Goal: Task Accomplishment & Management: Complete application form

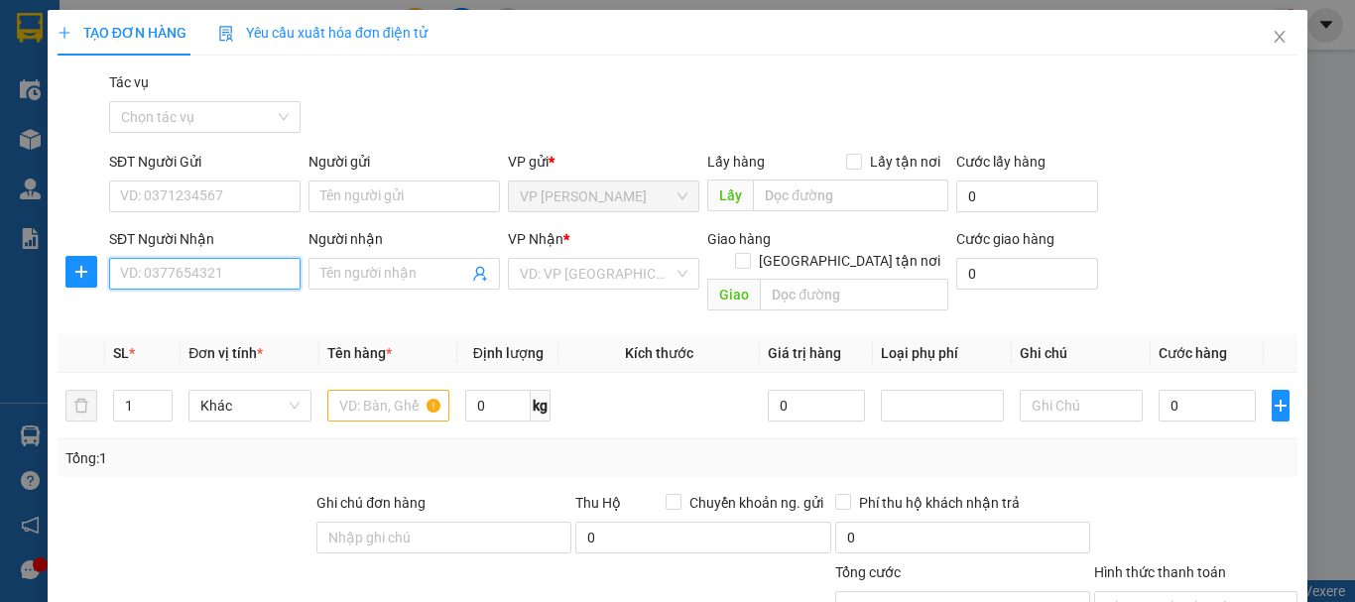
drag, startPoint x: 0, startPoint y: 0, endPoint x: 225, endPoint y: 74, distance: 237.1
click at [227, 258] on input "SĐT Người Nhận" at bounding box center [204, 274] width 191 height 32
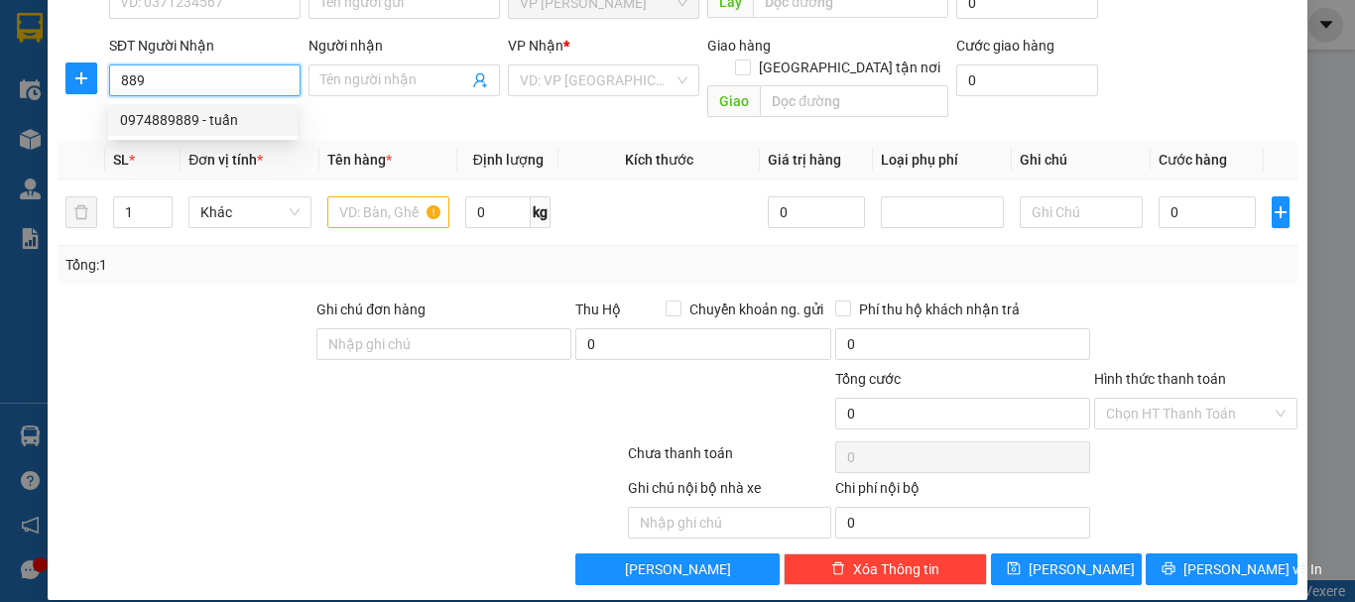
click at [218, 124] on div "0974889889 - tuấn" at bounding box center [203, 120] width 166 height 22
type input "0974889889"
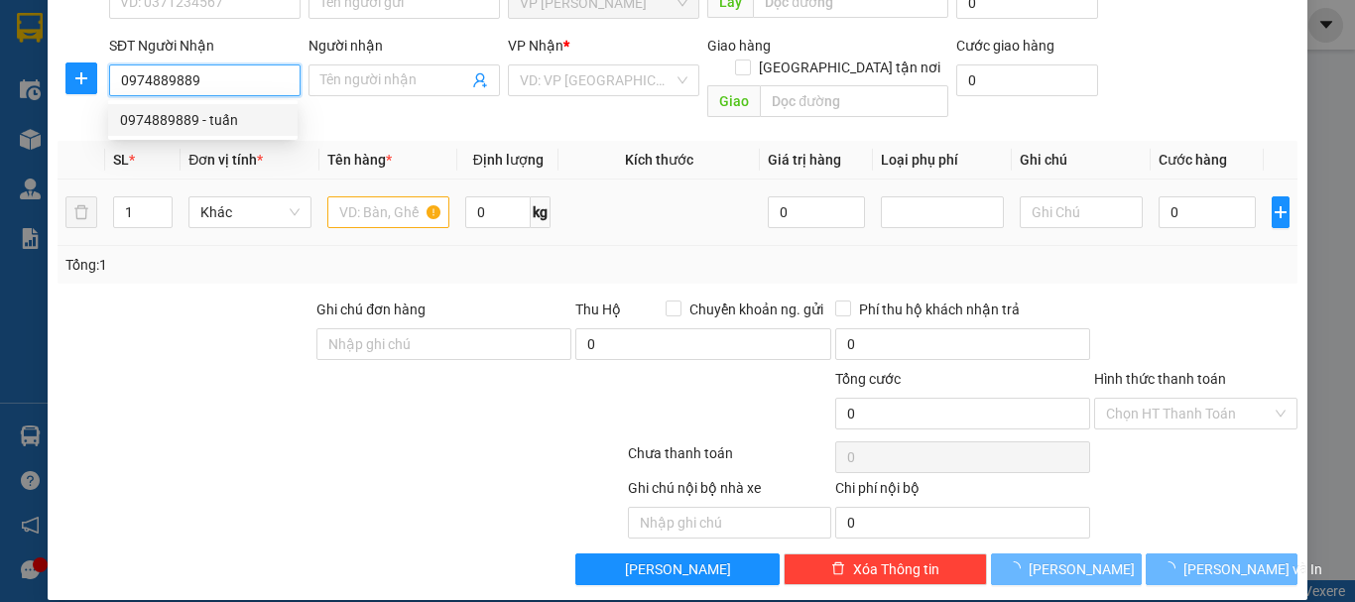
type input "tuấn"
checkbox input "true"
type input "24 [PERSON_NAME]"
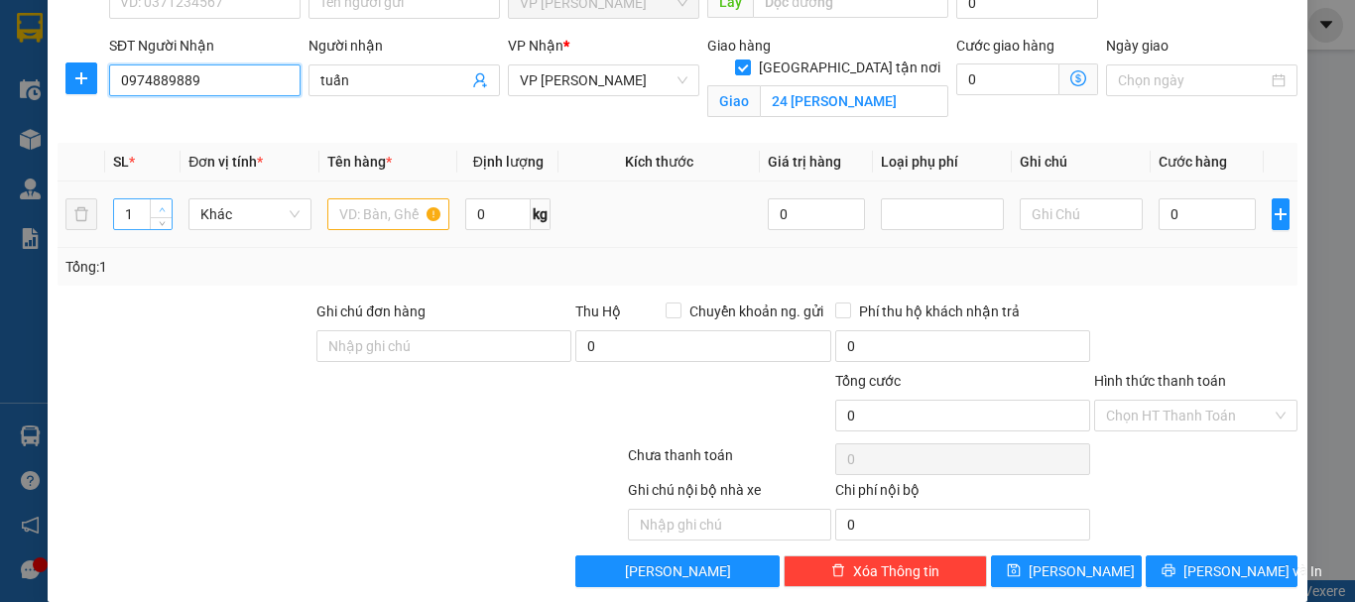
type input "0974889889"
type input "2"
click at [163, 210] on icon "up" at bounding box center [162, 209] width 6 height 4
click at [379, 216] on input "text" at bounding box center [388, 214] width 123 height 32
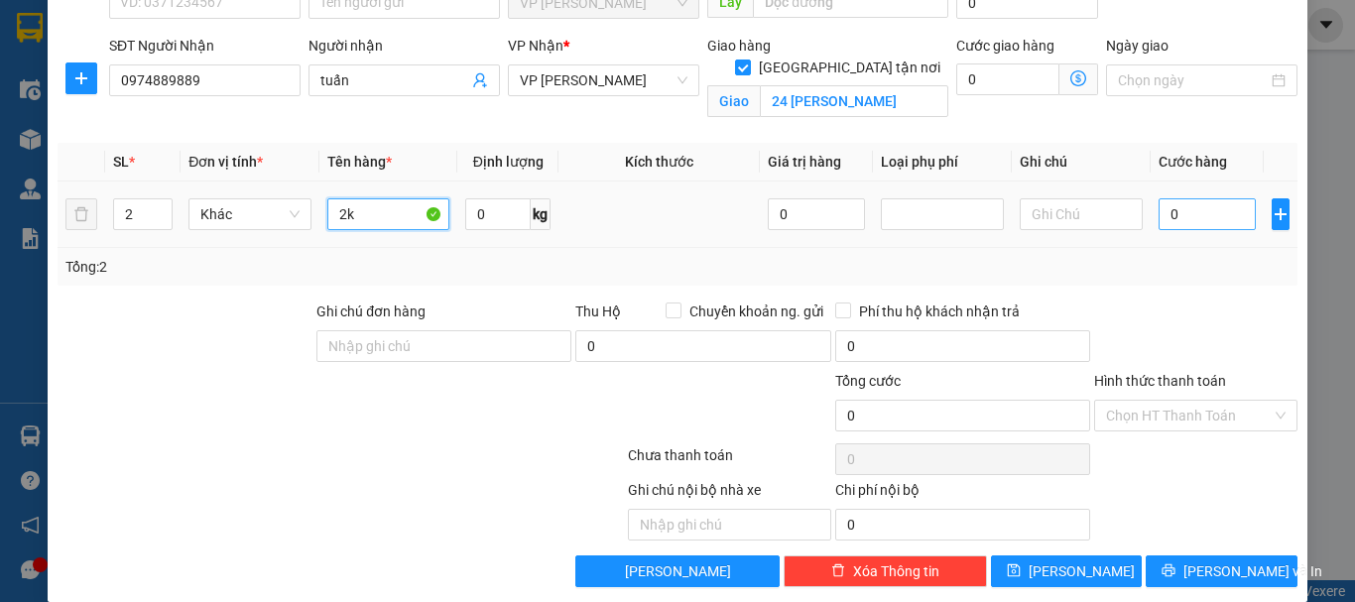
type input "2k"
click at [1159, 219] on input "0" at bounding box center [1207, 214] width 97 height 32
type input "1"
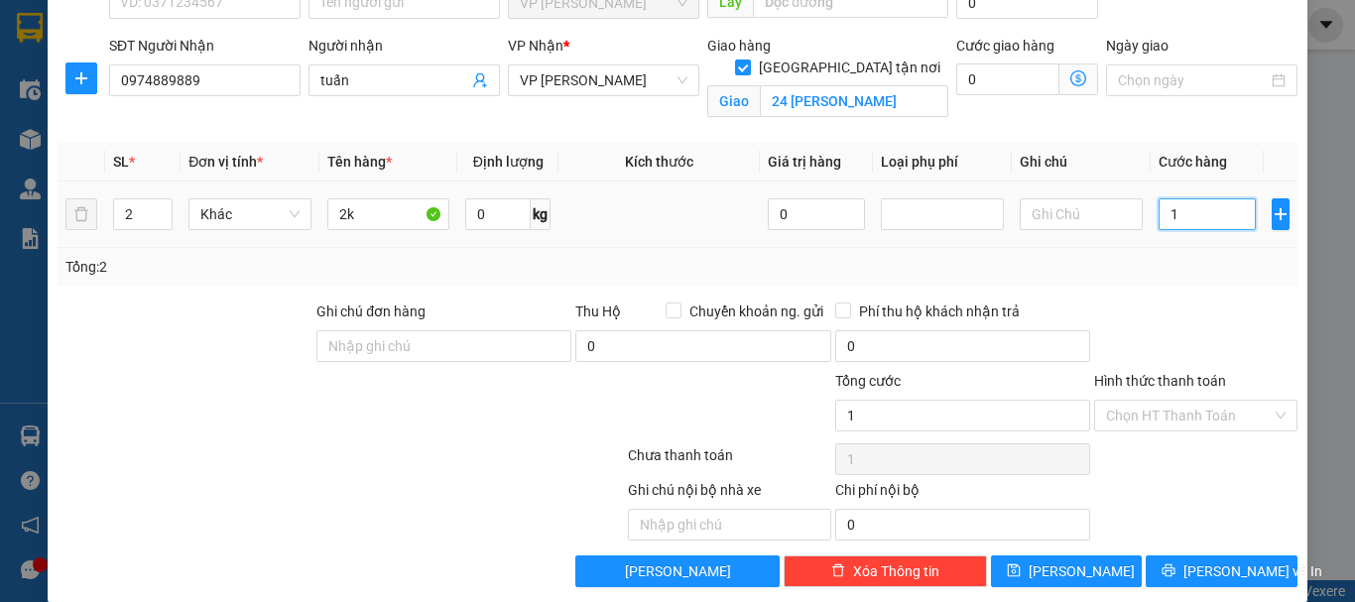
type input "10"
type input "100"
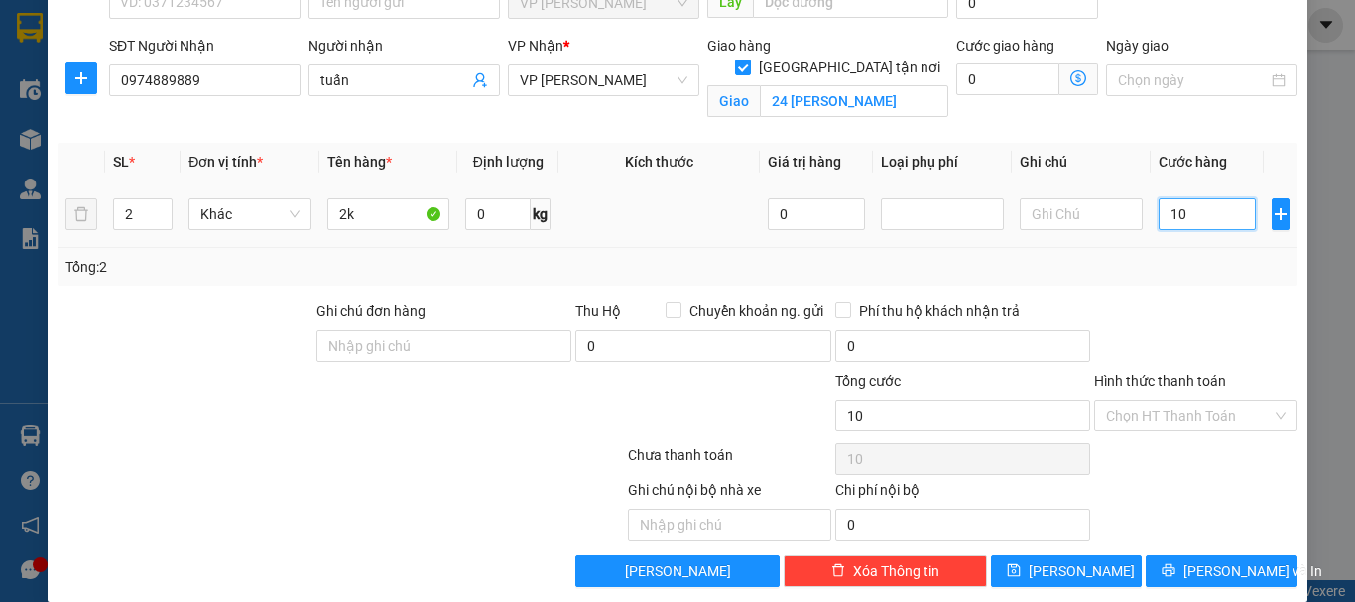
type input "100"
type input "1.000"
type input "10.000"
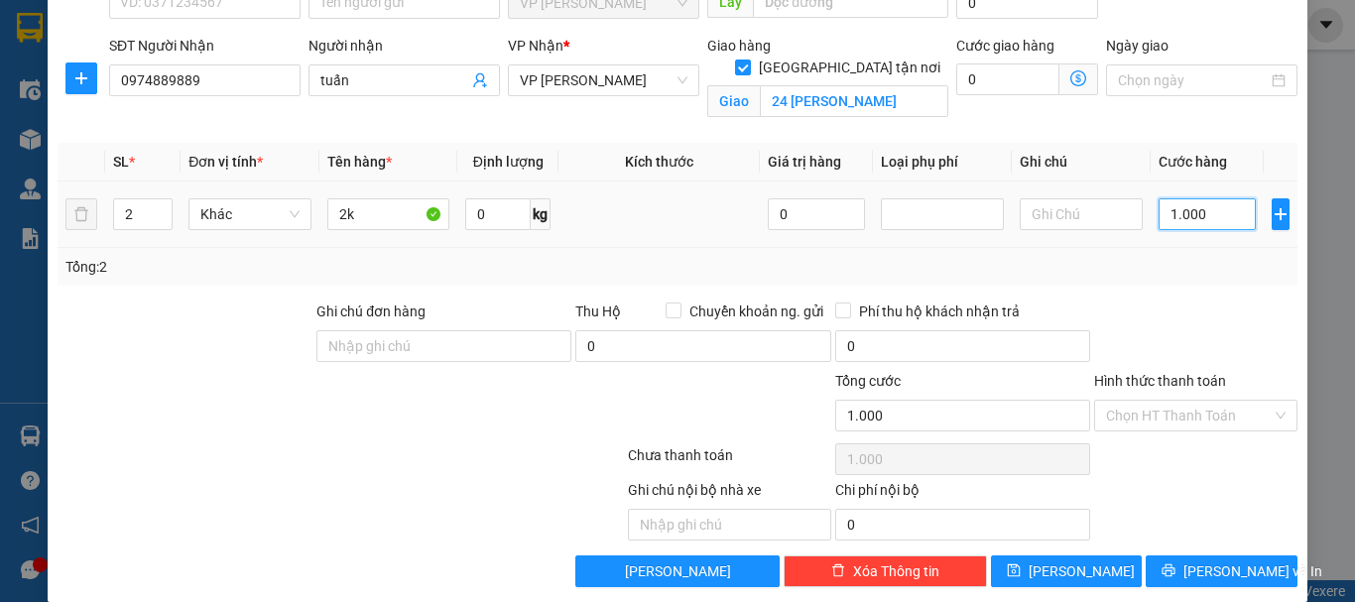
type input "10.000"
type input "100.000"
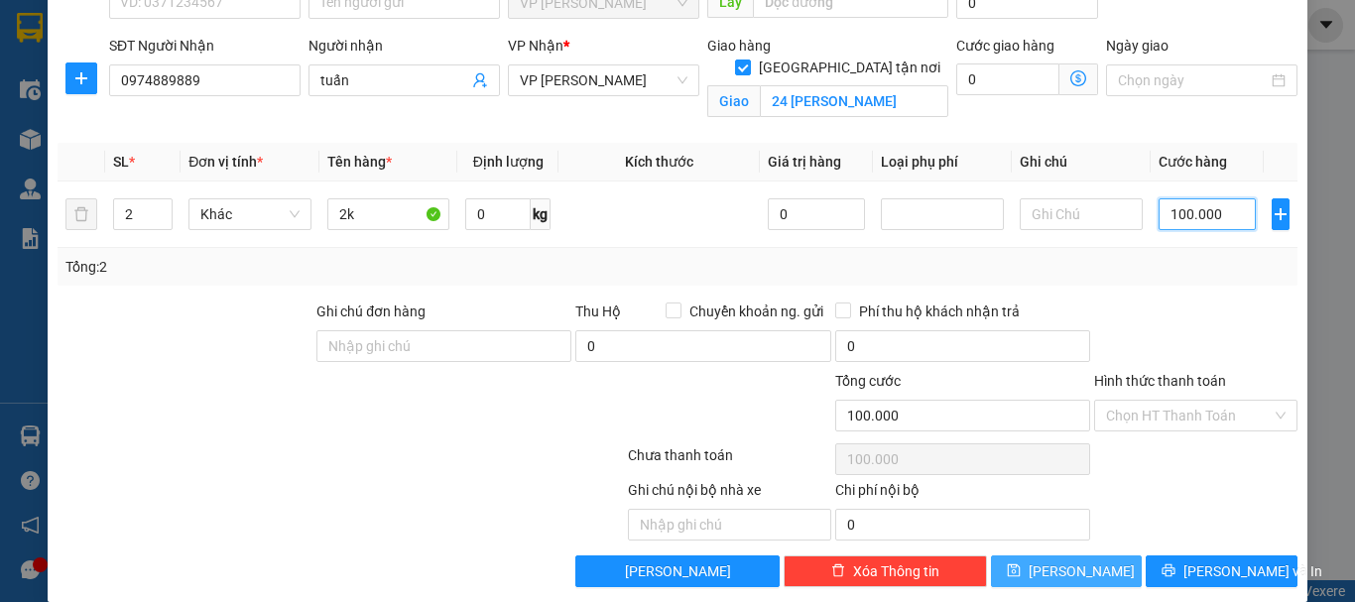
type input "100.000"
click at [1058, 574] on span "[PERSON_NAME]" at bounding box center [1082, 571] width 106 height 22
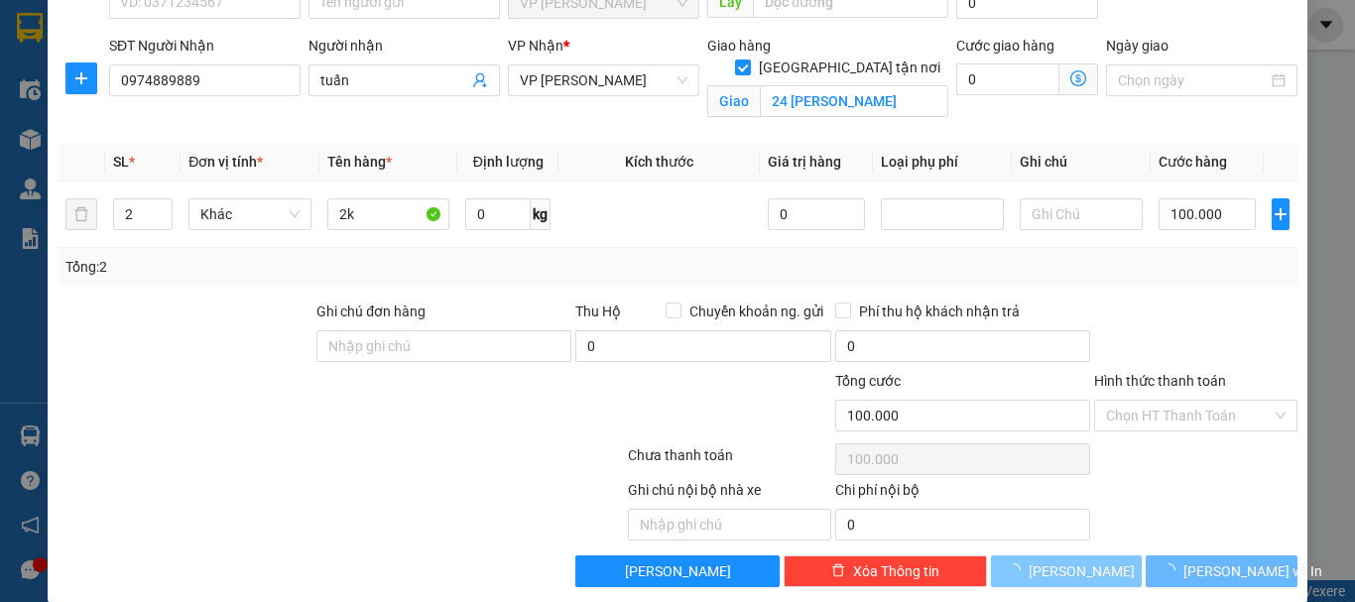
checkbox input "false"
type input "1"
type input "0"
